Goal: Task Accomplishment & Management: Complete application form

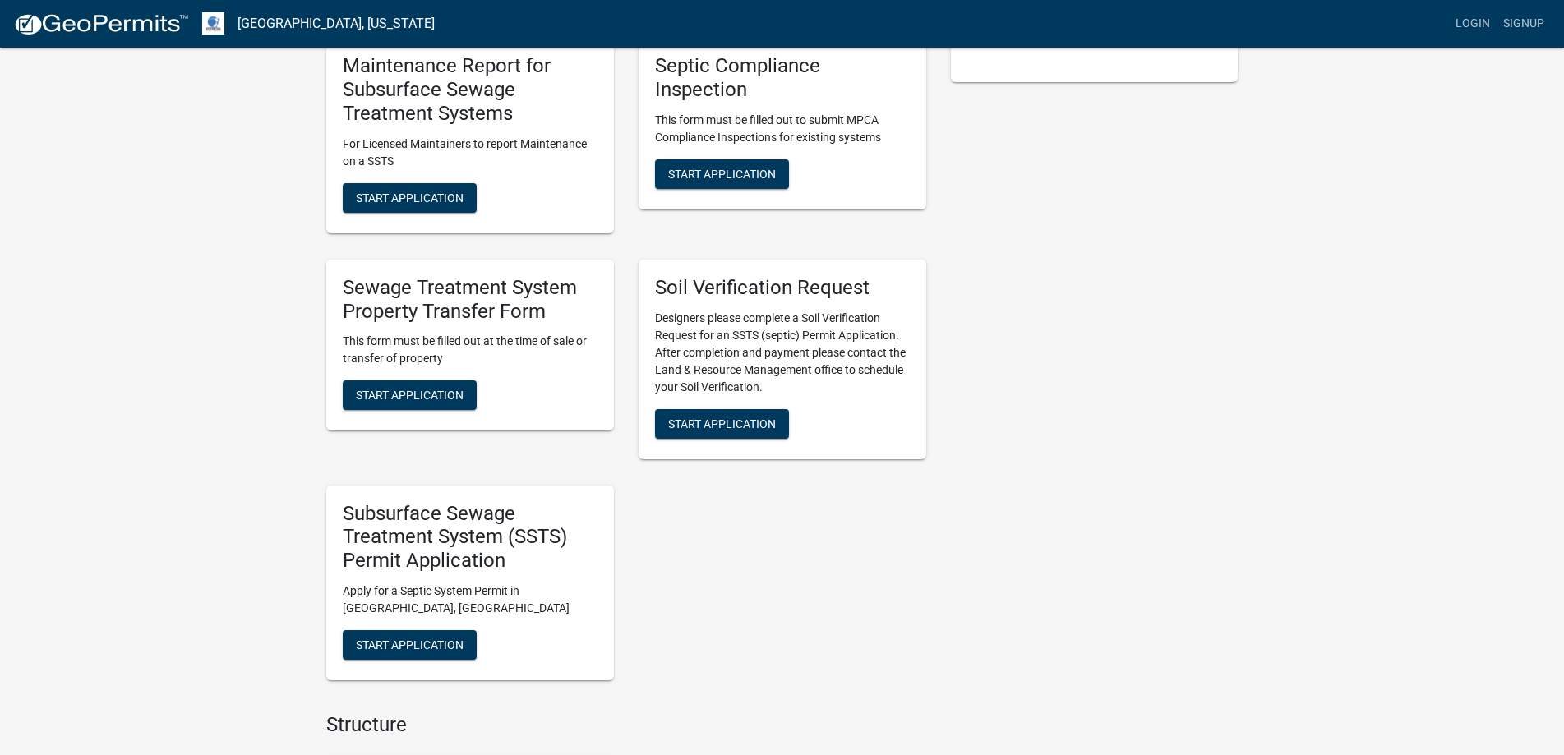
scroll to position [411, 0]
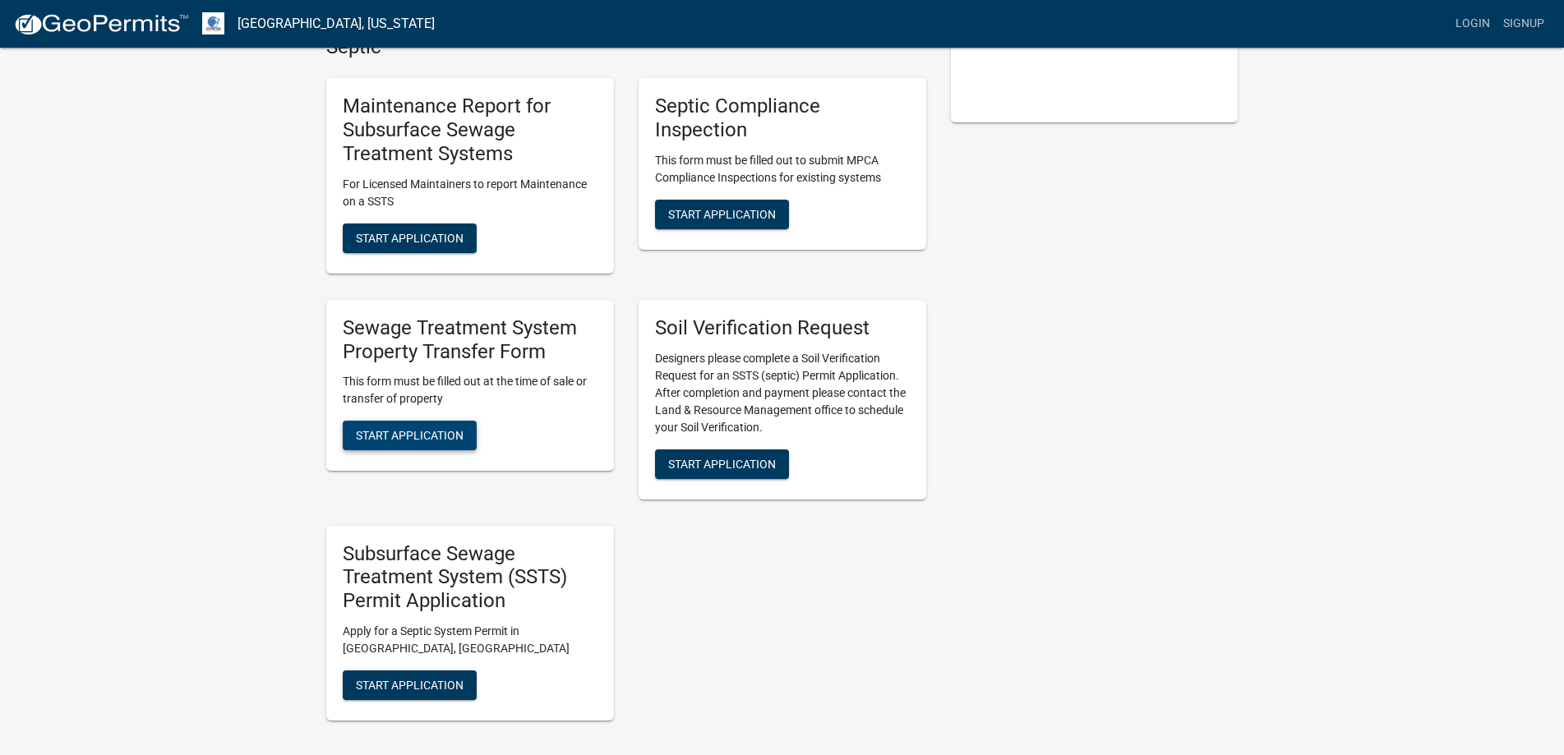
click at [446, 437] on span "Start Application" at bounding box center [410, 435] width 108 height 13
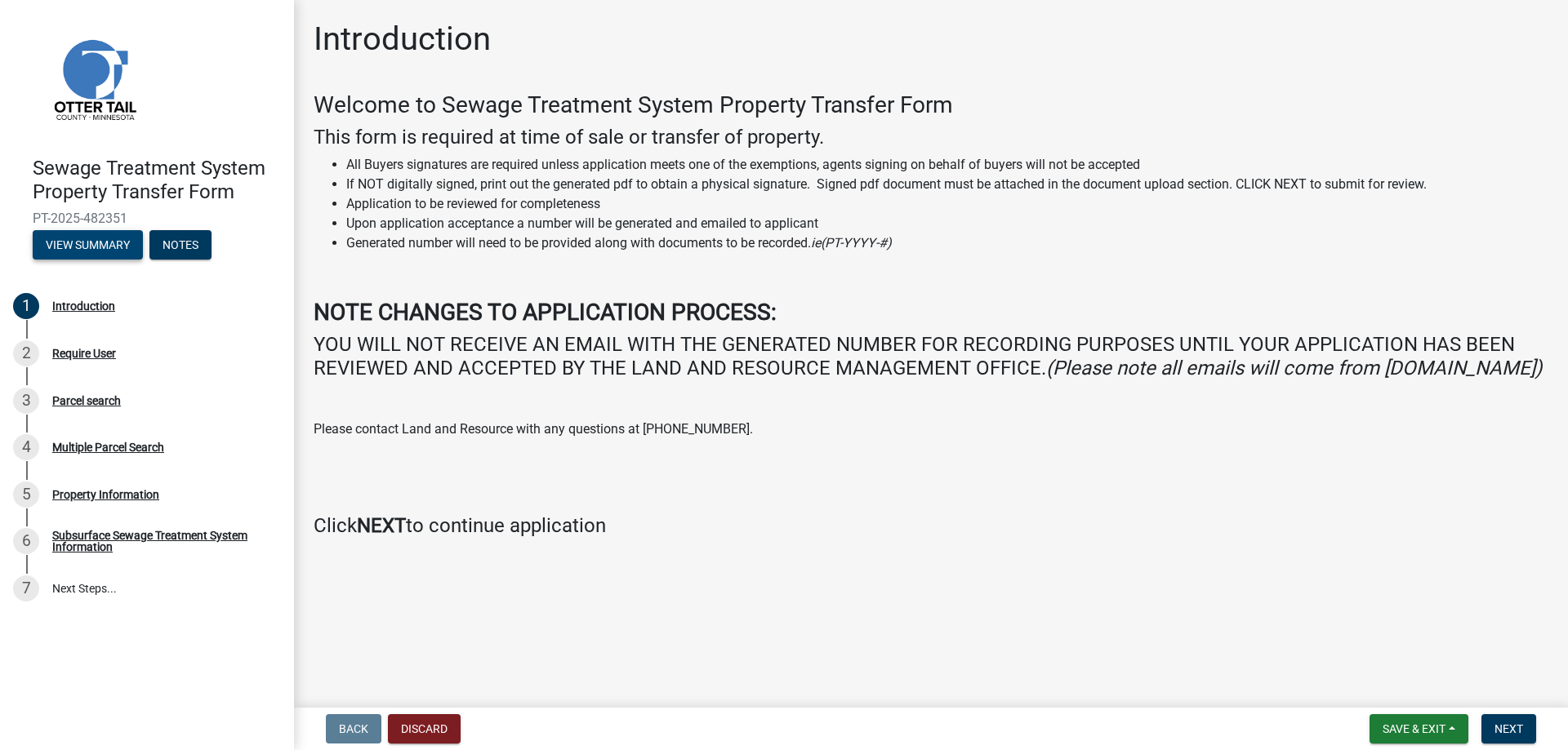
click at [105, 236] on button "View Summary" at bounding box center [87, 245] width 110 height 30
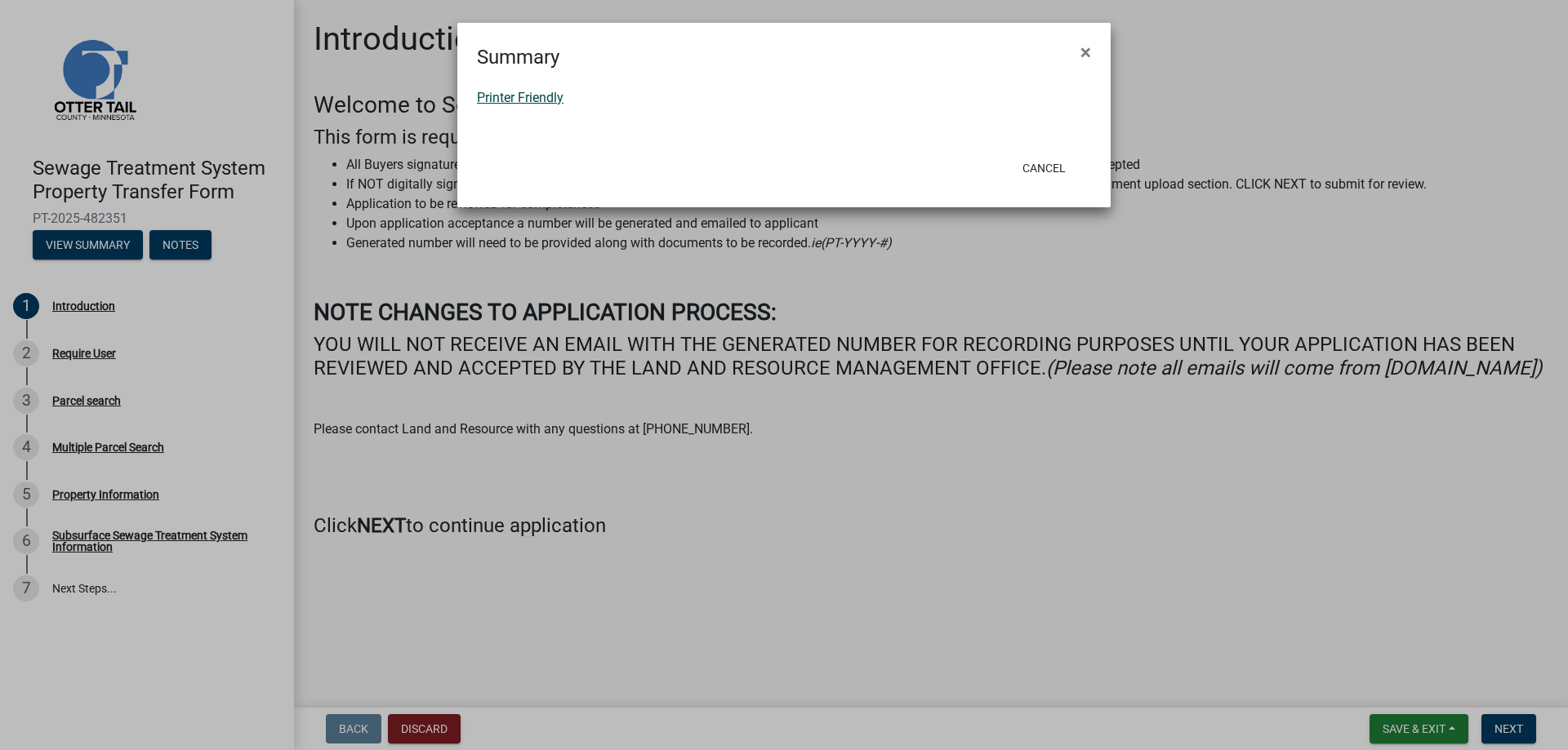
click at [524, 100] on link "Printer Friendly" at bounding box center [520, 97] width 86 height 16
click at [1083, 53] on span "×" at bounding box center [1085, 52] width 11 height 23
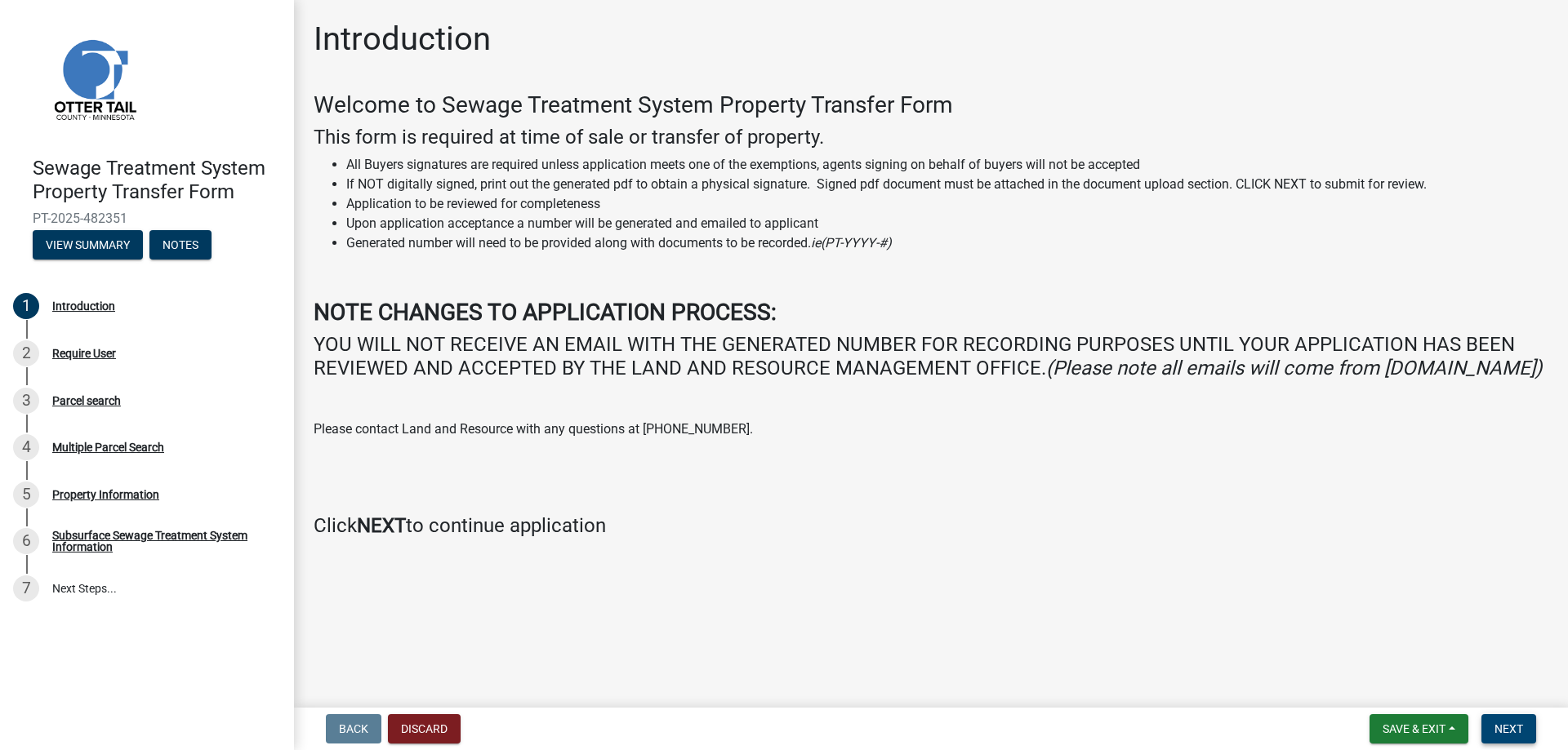
click at [1507, 722] on span "Next" at bounding box center [1508, 728] width 29 height 13
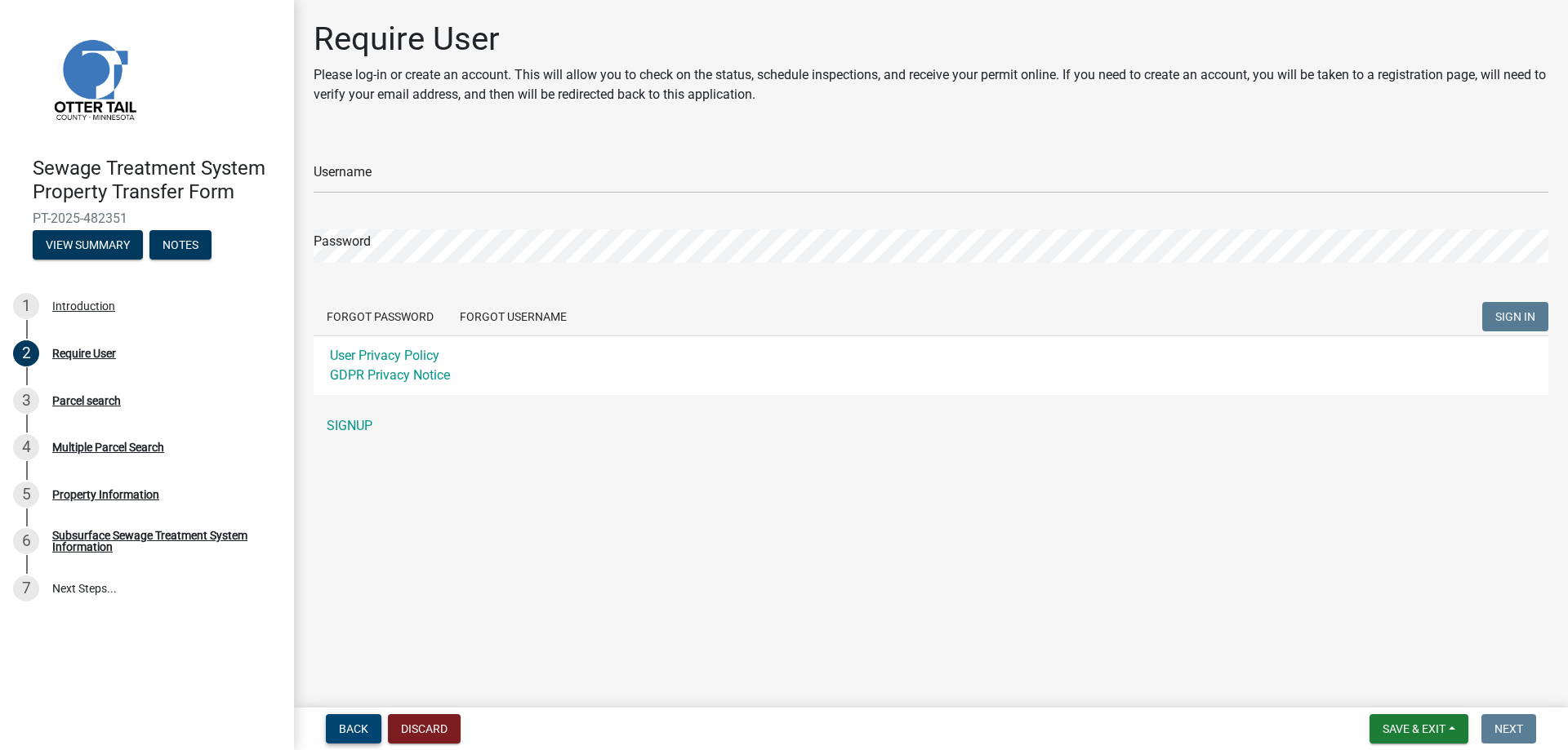
click at [343, 732] on span "Back" at bounding box center [354, 728] width 30 height 13
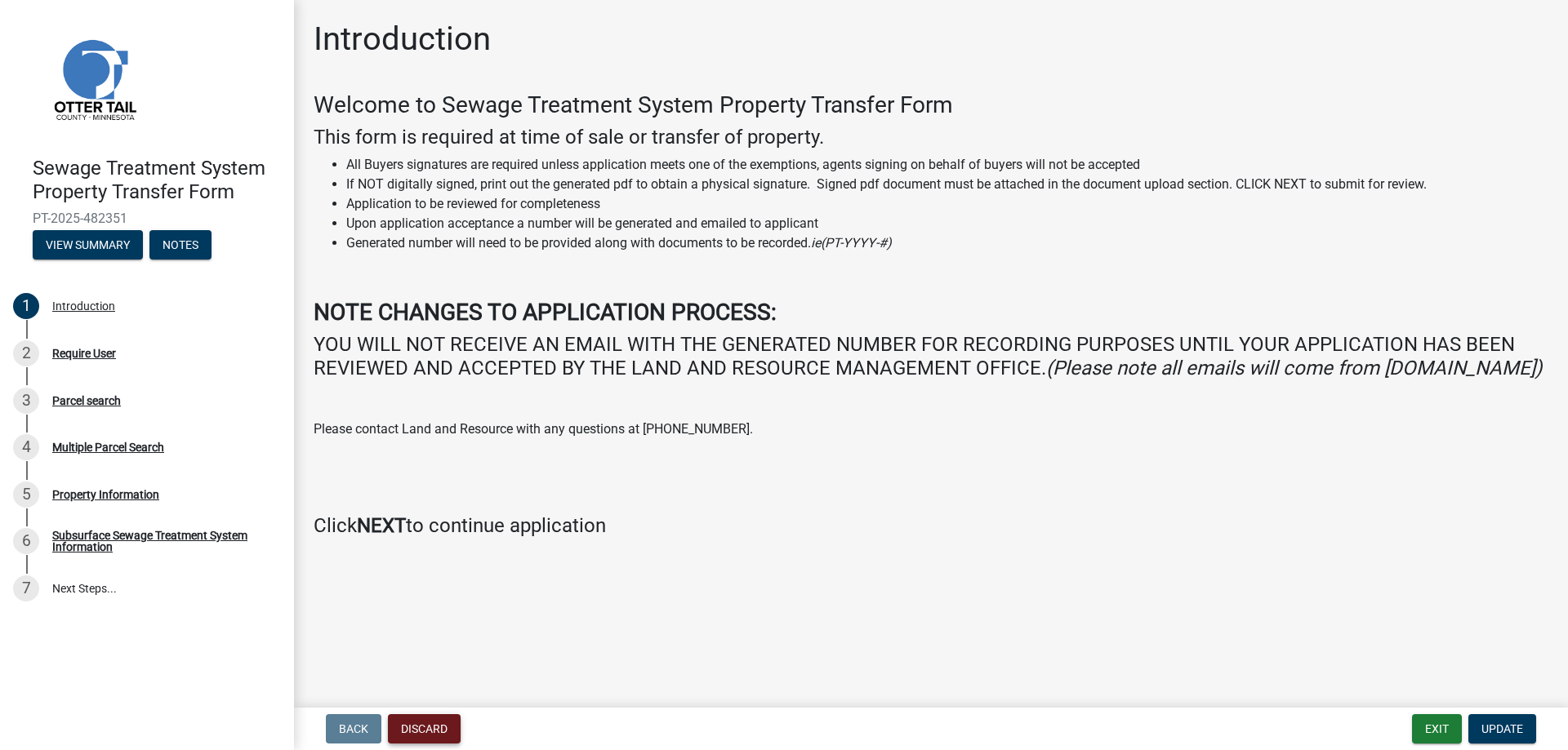
click at [435, 733] on button "Discard" at bounding box center [423, 729] width 73 height 30
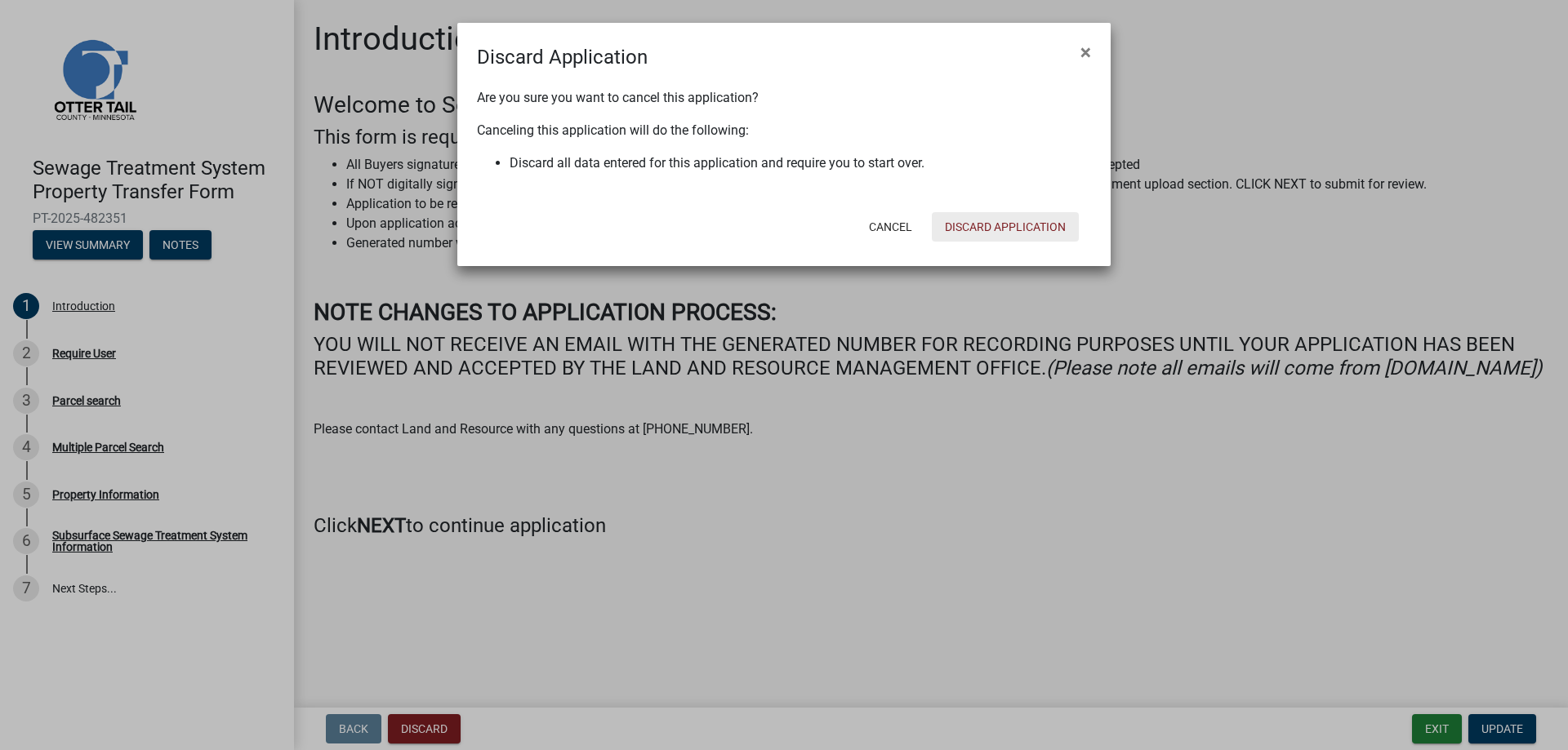
click at [993, 226] on button "Discard Application" at bounding box center [1006, 227] width 147 height 30
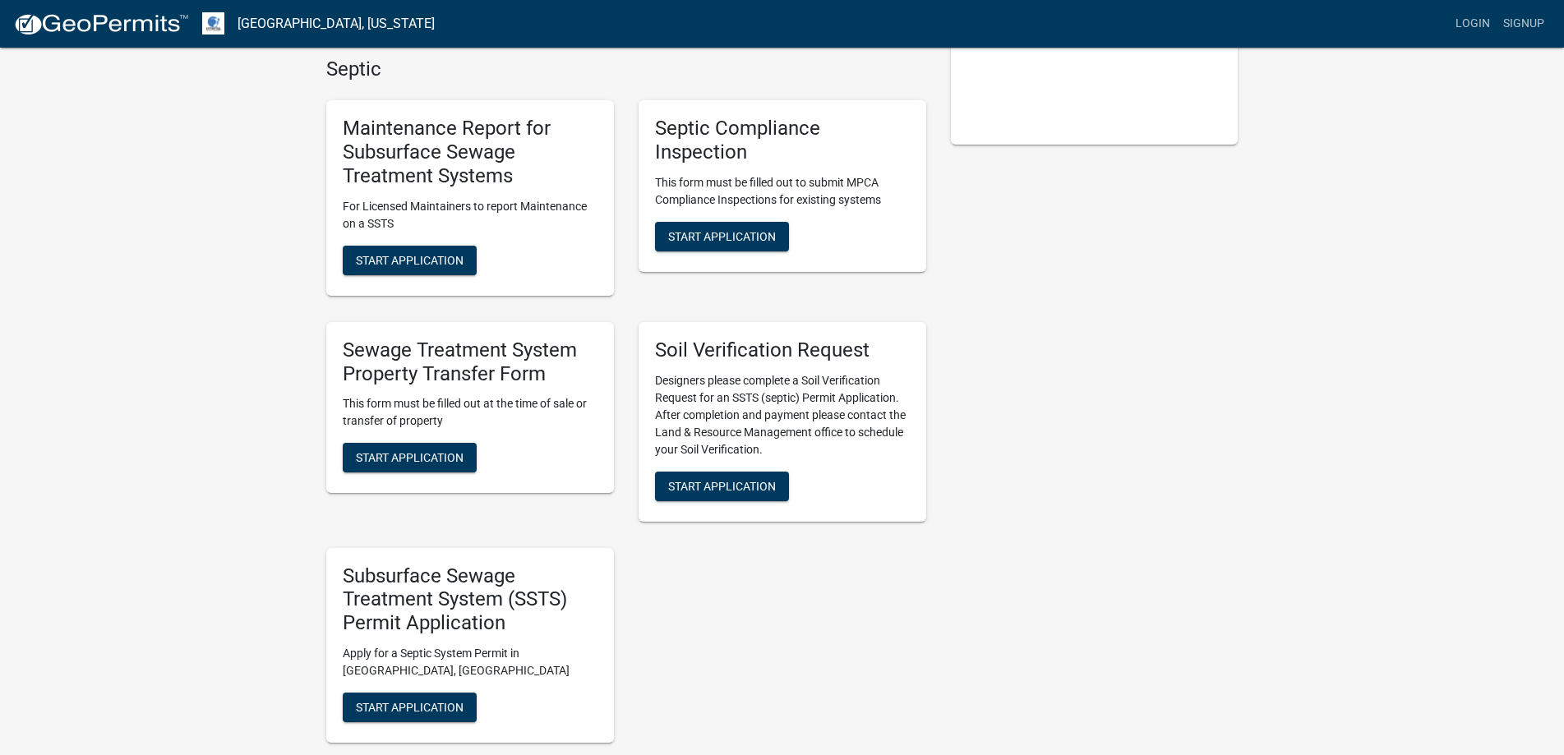
scroll to position [411, 0]
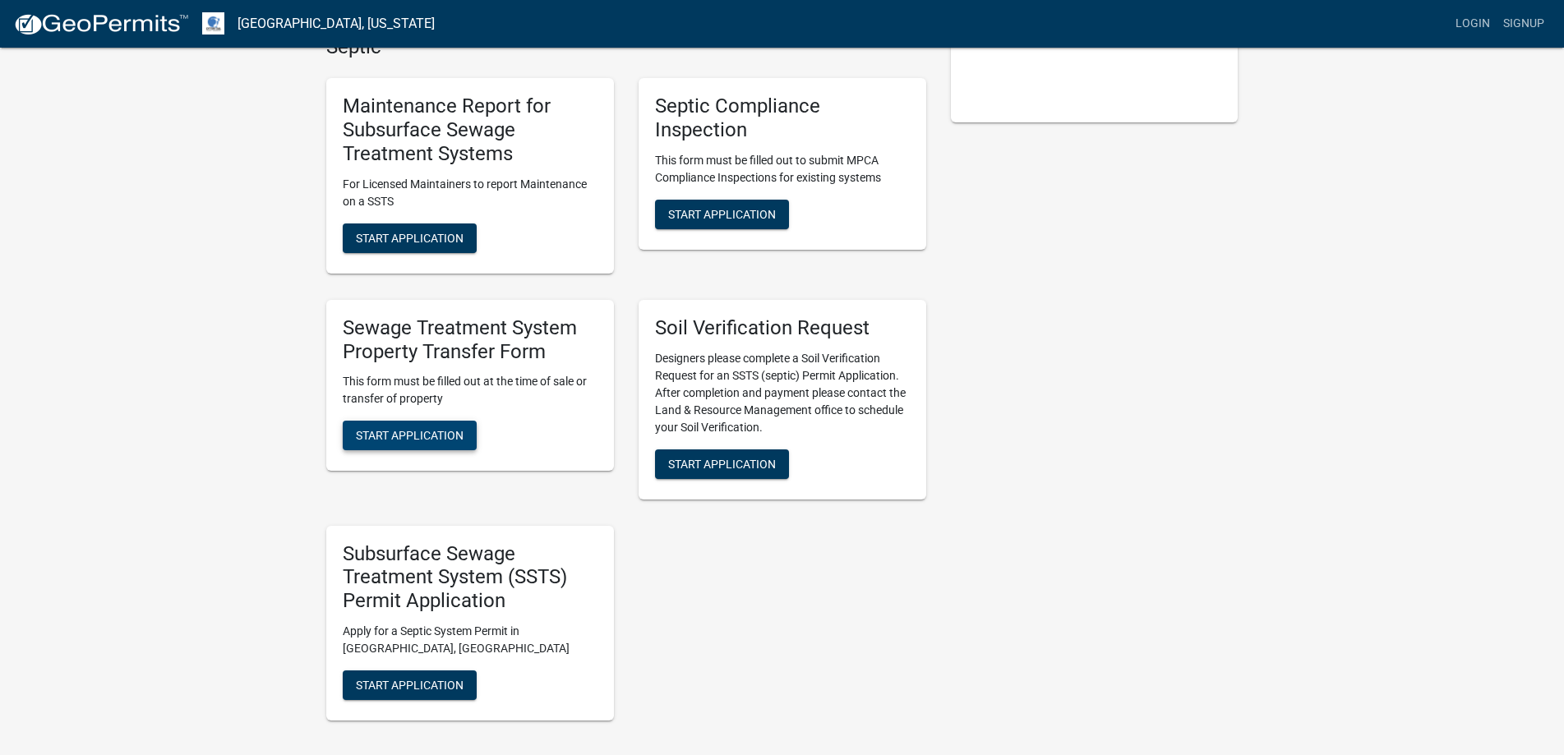
click at [441, 436] on span "Start Application" at bounding box center [410, 435] width 108 height 13
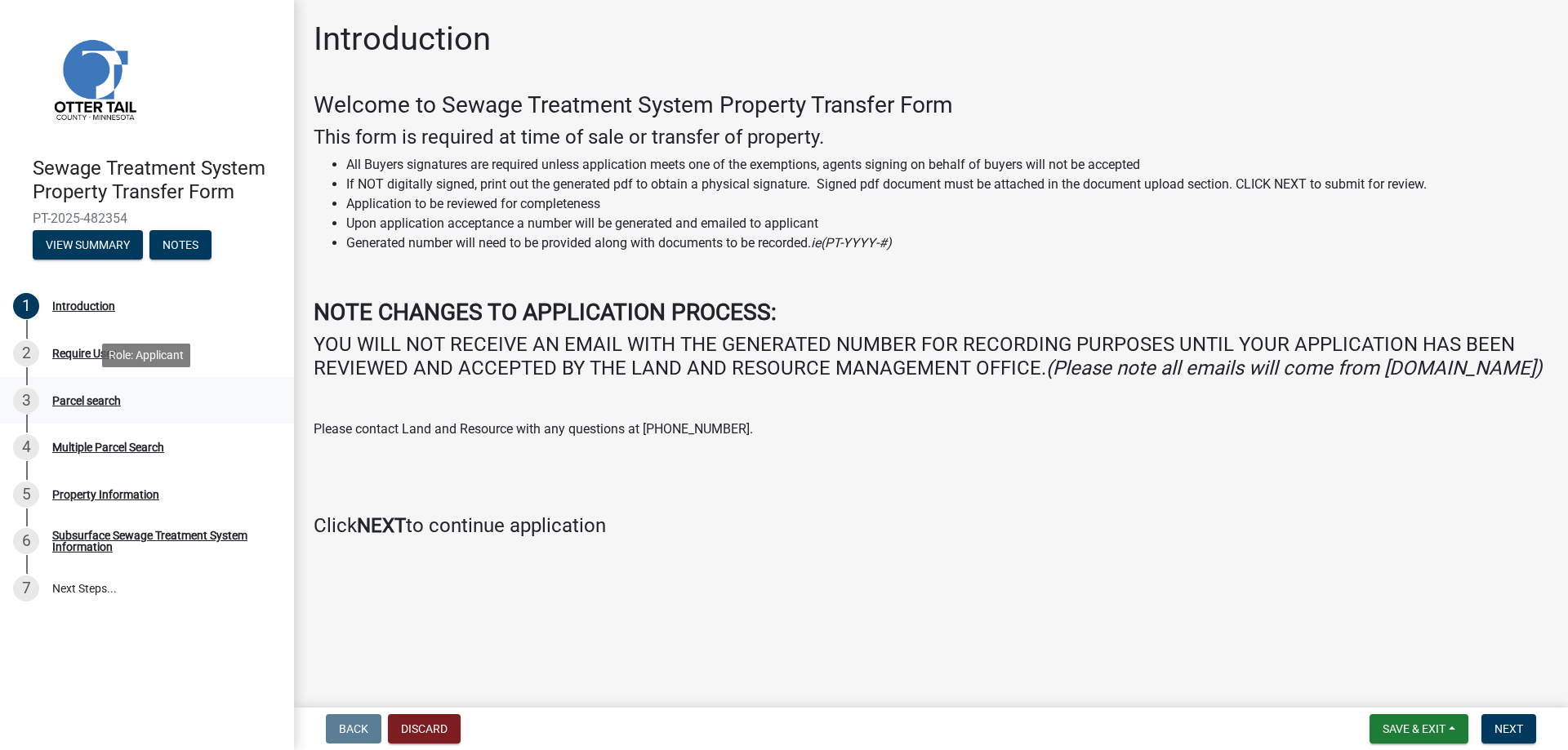
click at [93, 401] on div "Parcel search" at bounding box center [86, 401] width 69 height 12
